Goal: Task Accomplishment & Management: Use online tool/utility

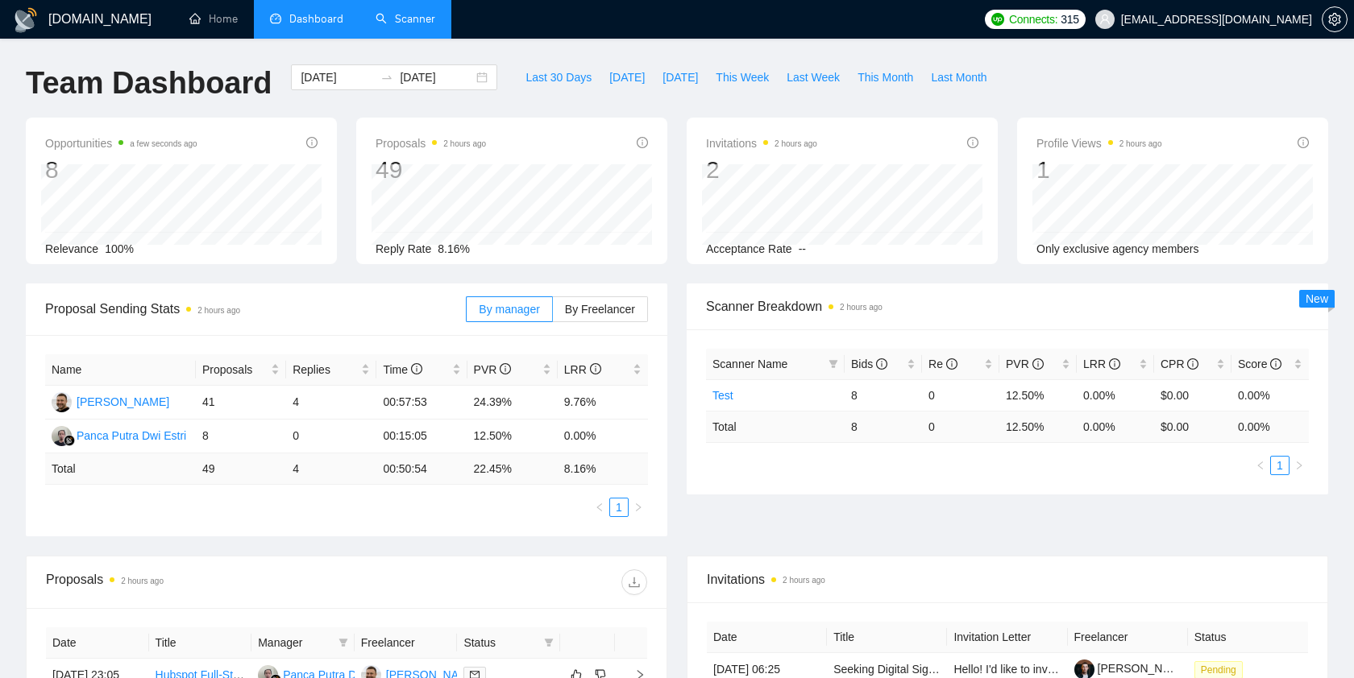
click at [415, 22] on link "Scanner" at bounding box center [405, 19] width 60 height 14
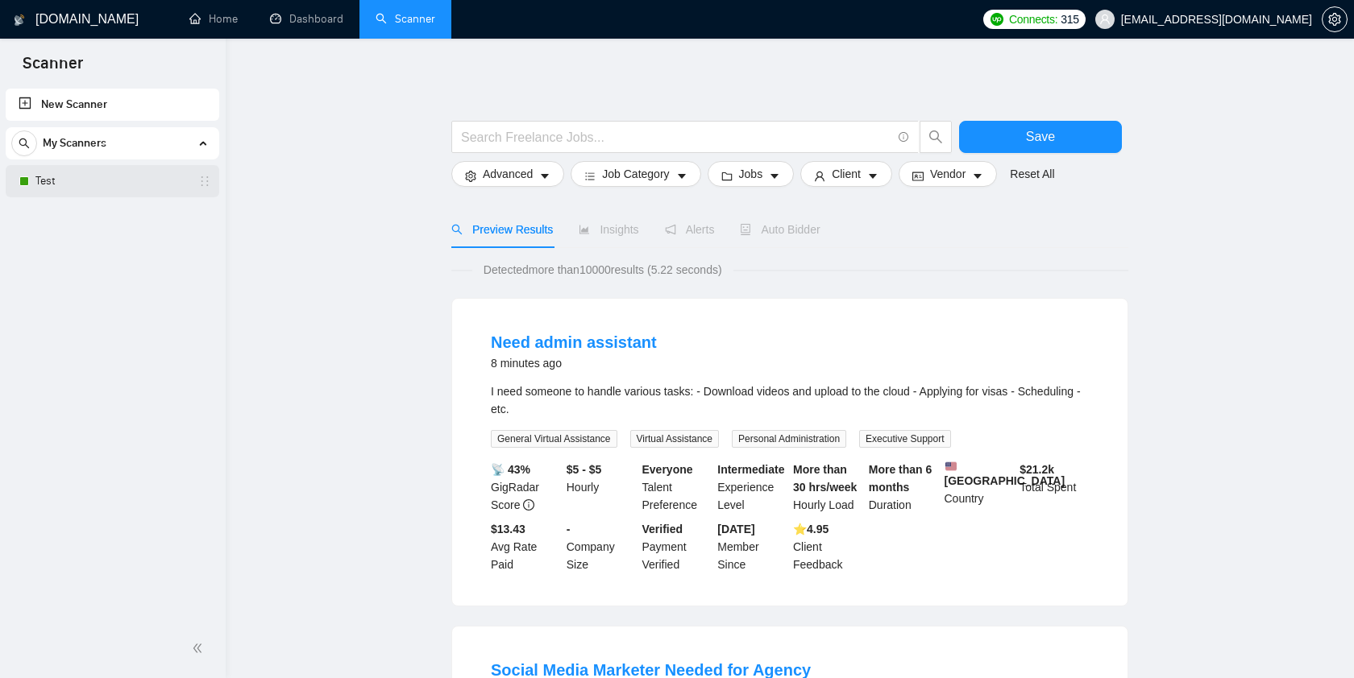
click at [129, 186] on link "Test" at bounding box center [111, 181] width 153 height 32
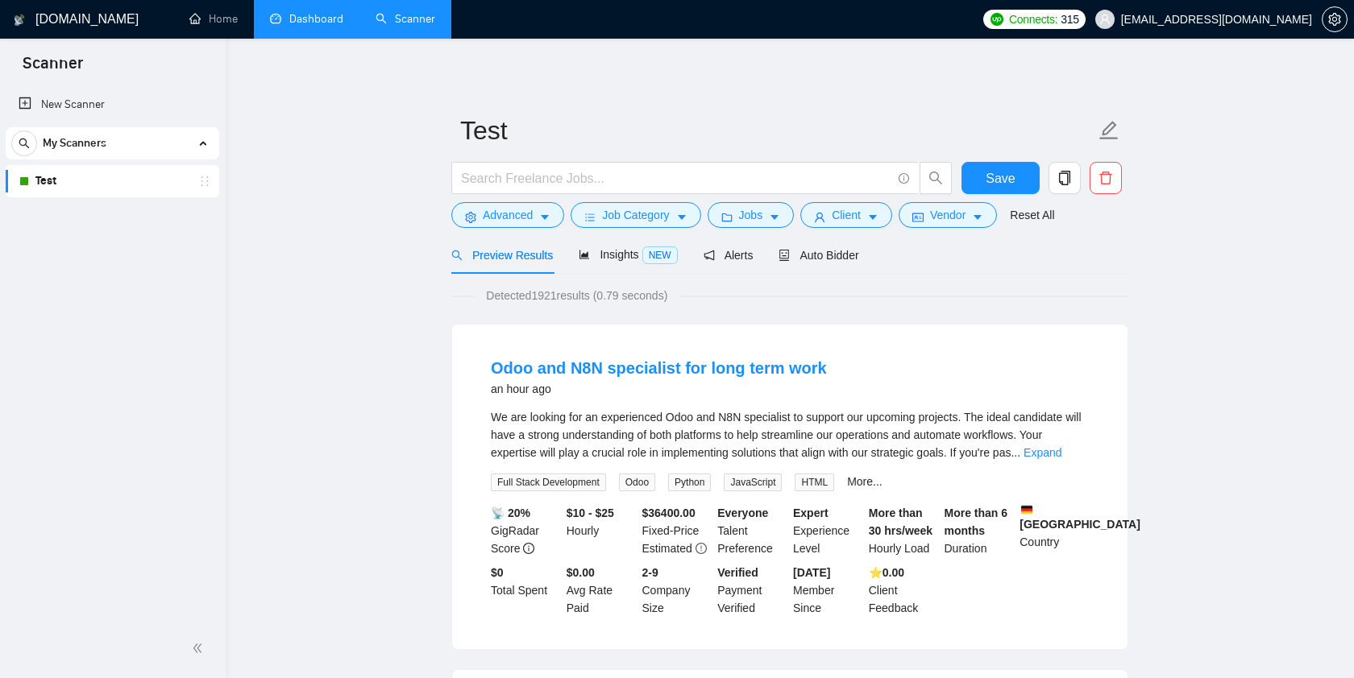
click at [302, 15] on link "Dashboard" at bounding box center [306, 19] width 73 height 14
